Goal: Information Seeking & Learning: Learn about a topic

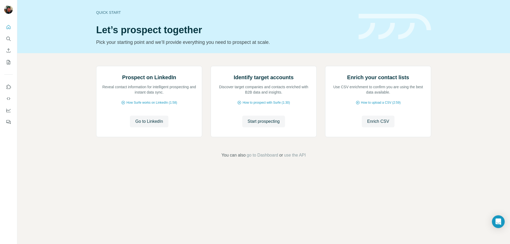
click at [3, 28] on div at bounding box center [8, 73] width 17 height 108
click at [11, 28] on icon "Quick start" at bounding box center [8, 26] width 5 height 5
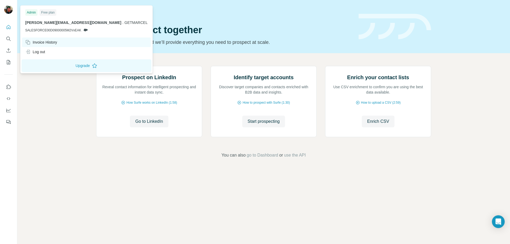
click at [34, 40] on div "Invoice History" at bounding box center [41, 42] width 32 height 5
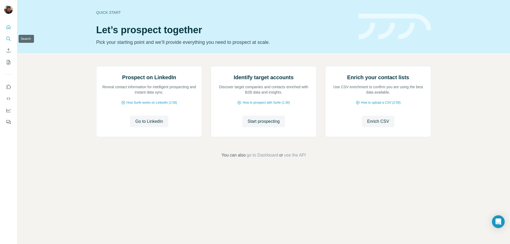
click at [9, 38] on icon "Search" at bounding box center [8, 38] width 5 height 5
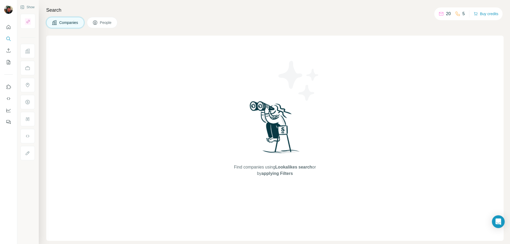
click at [388, 24] on div "Companies People" at bounding box center [274, 22] width 457 height 11
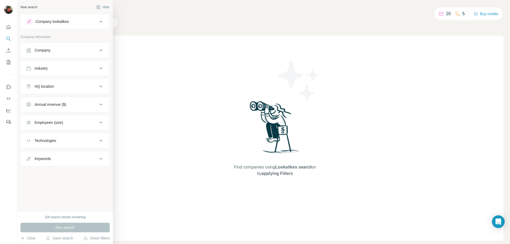
click at [27, 52] on icon at bounding box center [28, 50] width 5 height 5
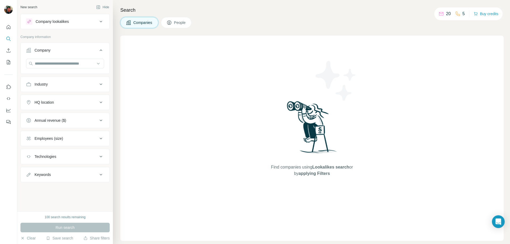
click at [90, 154] on div "Technologies" at bounding box center [62, 156] width 72 height 5
click at [83, 167] on input "text" at bounding box center [65, 170] width 78 height 10
type input "****"
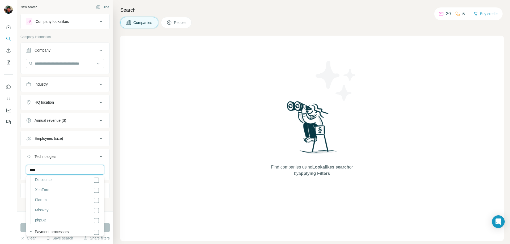
scroll to position [284, 0]
drag, startPoint x: 61, startPoint y: 170, endPoint x: 0, endPoint y: 166, distance: 61.5
click at [0, 166] on div "New search Hide Company lookalikes Company information Company Industry HQ loca…" at bounding box center [255, 122] width 510 height 244
type input "**********"
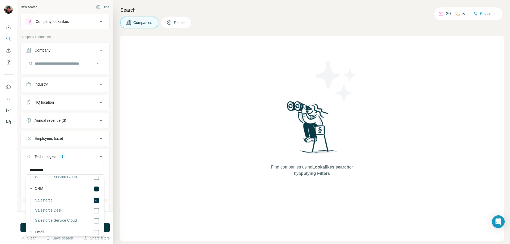
click at [129, 180] on div "Find companies using Lookalikes search or by applying Filters" at bounding box center [311, 138] width 383 height 205
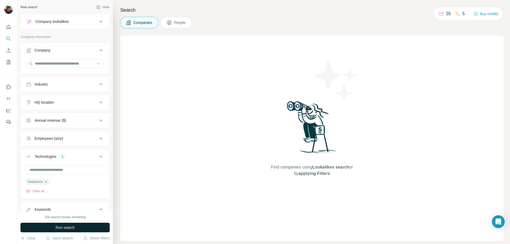
click at [61, 225] on span "Run search" at bounding box center [65, 227] width 19 height 5
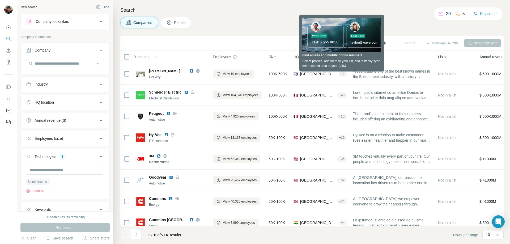
click at [264, 27] on div "Companies People" at bounding box center [311, 22] width 383 height 11
click at [85, 86] on div "Industry" at bounding box center [62, 84] width 72 height 5
click at [80, 65] on input "text" at bounding box center [65, 64] width 78 height 10
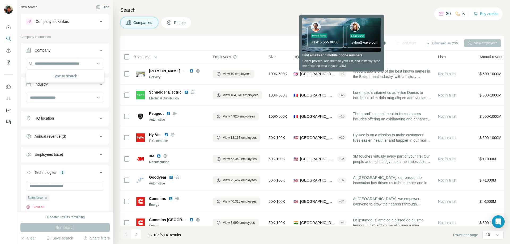
click at [83, 53] on div "Company" at bounding box center [62, 50] width 72 height 5
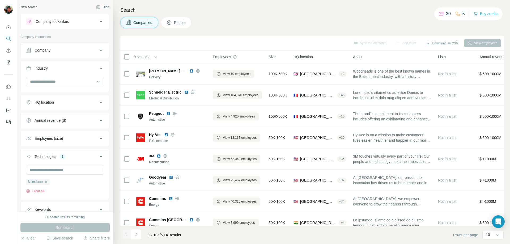
click at [72, 108] on button "HQ location" at bounding box center [65, 102] width 89 height 13
click at [70, 116] on input "text" at bounding box center [65, 116] width 78 height 10
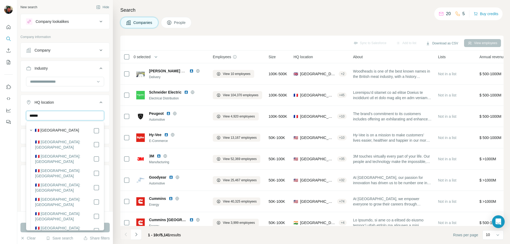
type input "******"
click at [111, 133] on div "New search Hide Company lookalikes Company information Company Industry HQ loca…" at bounding box center [65, 105] width 96 height 211
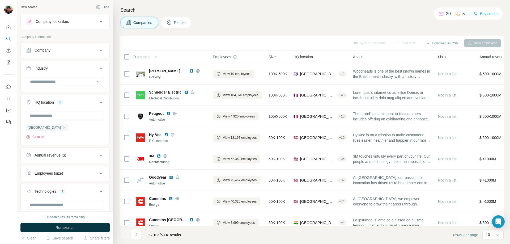
scroll to position [56, 0]
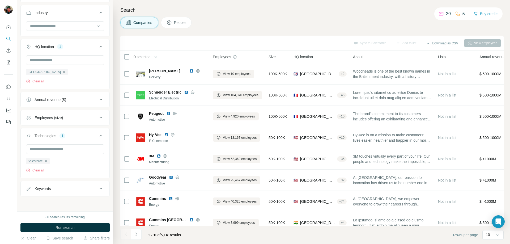
click at [89, 120] on div "Employees (size)" at bounding box center [62, 117] width 72 height 5
click at [27, 129] on icon at bounding box center [29, 129] width 6 height 6
drag, startPoint x: 29, startPoint y: 140, endPoint x: 29, endPoint y: 150, distance: 9.8
click at [29, 140] on icon at bounding box center [29, 138] width 6 height 6
drag, startPoint x: 29, startPoint y: 150, endPoint x: 30, endPoint y: 158, distance: 8.2
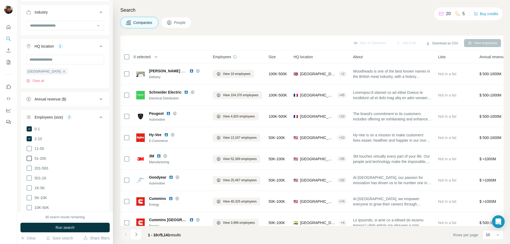
click at [30, 150] on icon at bounding box center [29, 148] width 6 height 6
click at [30, 160] on icon at bounding box center [29, 158] width 6 height 6
click at [66, 225] on span "Run search" at bounding box center [65, 227] width 19 height 5
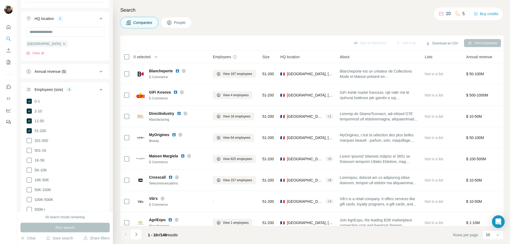
scroll to position [70, 0]
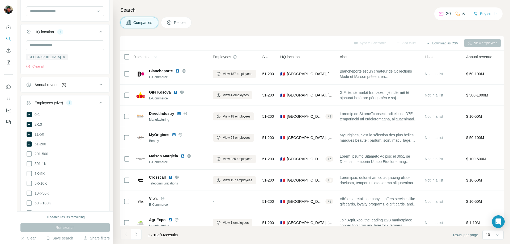
click at [270, 57] on span "Size" at bounding box center [265, 56] width 7 height 5
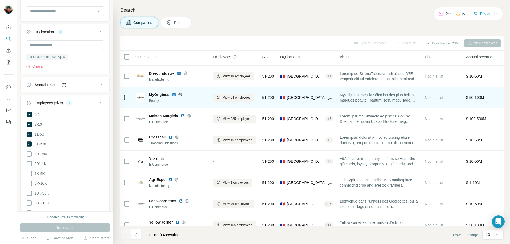
scroll to position [50, 0]
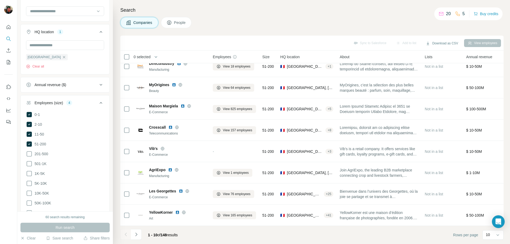
click at [293, 14] on h4 "Search" at bounding box center [311, 9] width 383 height 7
click at [335, 15] on div "Search Companies People Sync to Salesforce Add to list Download as CSV View emp…" at bounding box center [311, 122] width 397 height 244
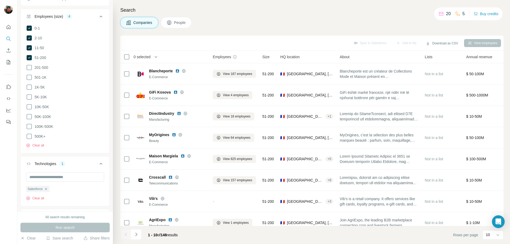
scroll to position [182, 0]
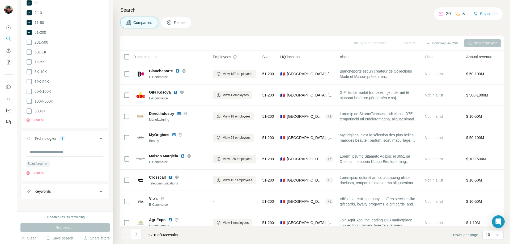
click at [74, 190] on div "Keywords" at bounding box center [62, 191] width 72 height 5
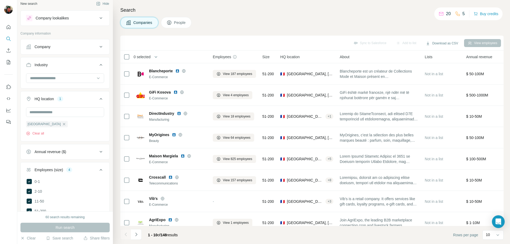
scroll to position [0, 0]
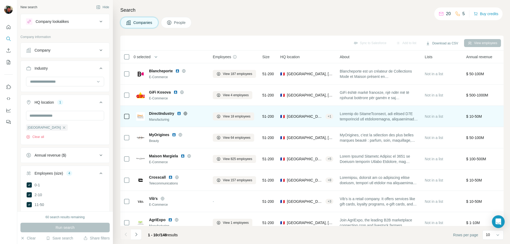
click at [181, 112] on img at bounding box center [179, 113] width 4 height 4
